Goal: Transaction & Acquisition: Purchase product/service

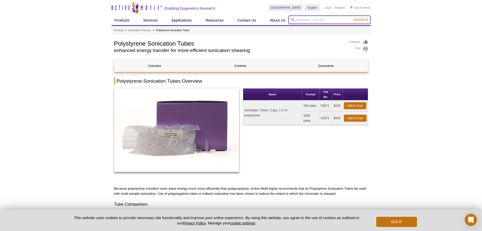
click at [313, 23] on input "search" at bounding box center [330, 19] width 82 height 9
type input "103842"
click at [352, 17] on button "Search" at bounding box center [361, 19] width 18 height 5
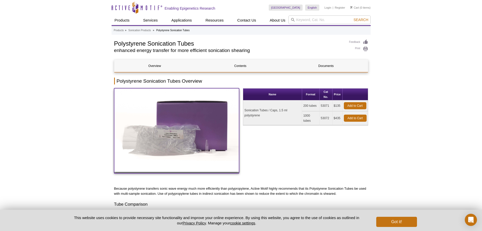
click at [170, 138] on img at bounding box center [176, 130] width 125 height 84
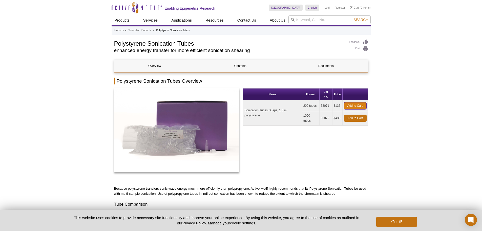
click at [360, 106] on link "Add to Cart" at bounding box center [355, 105] width 23 height 7
